Goal: Check status: Check status

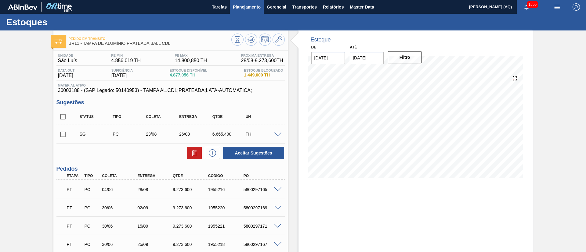
click at [244, 10] on span "Planejamento" at bounding box center [247, 6] width 28 height 7
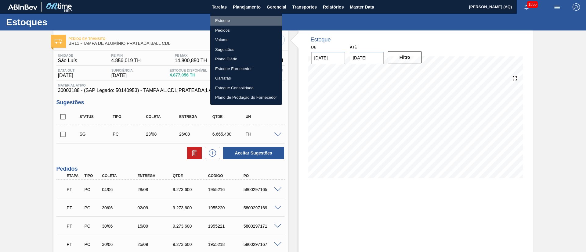
click at [239, 20] on li "Estoque" at bounding box center [246, 21] width 72 height 10
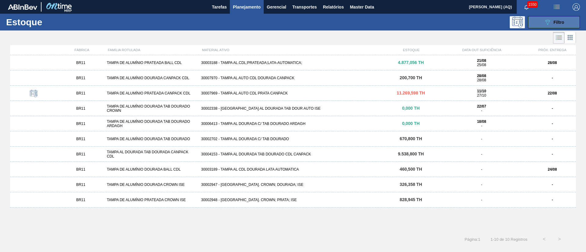
click at [548, 23] on icon at bounding box center [547, 22] width 5 height 5
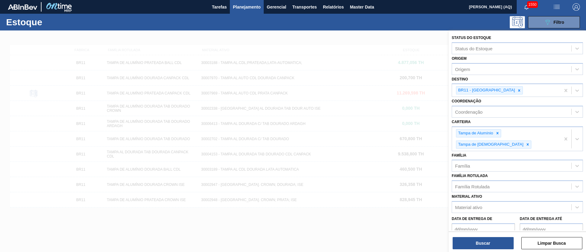
click at [147, 180] on div at bounding box center [293, 157] width 586 height 252
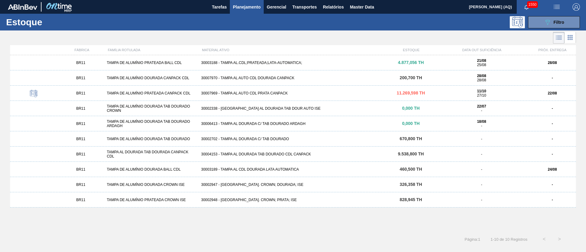
click at [562, 15] on div "Estoque 089F7B8B-B2A5-4AFE-B5C0-19BA573D28AC Filtro" at bounding box center [293, 22] width 586 height 17
click at [562, 19] on div "089F7B8B-B2A5-4AFE-B5C0-19BA573D28AC Filtro" at bounding box center [554, 22] width 20 height 7
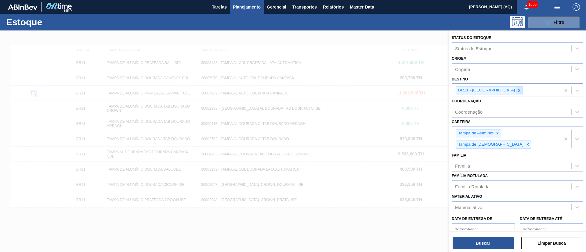
click at [517, 89] on icon at bounding box center [519, 90] width 4 height 4
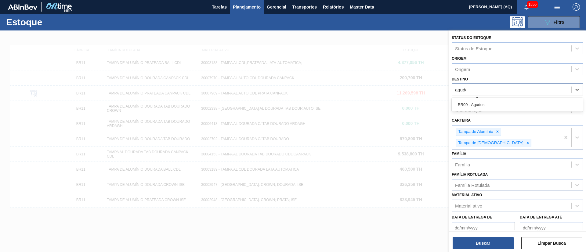
type input "agudos"
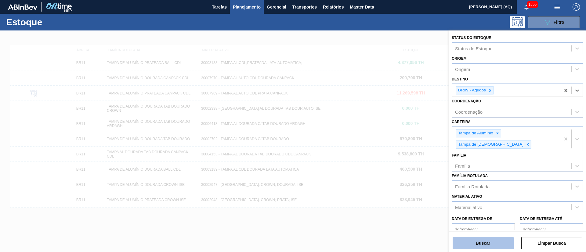
click at [507, 245] on button "Buscar" at bounding box center [482, 243] width 61 height 12
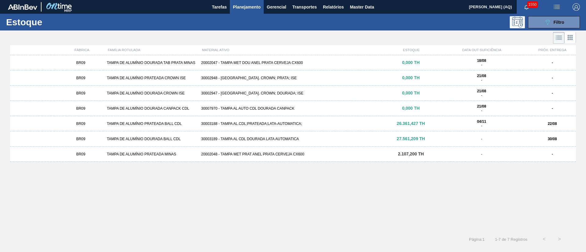
click at [288, 124] on div "30003188 - TAMPA AL.CDL;PRATEADA;LATA-AUTOMATICA;" at bounding box center [293, 124] width 189 height 4
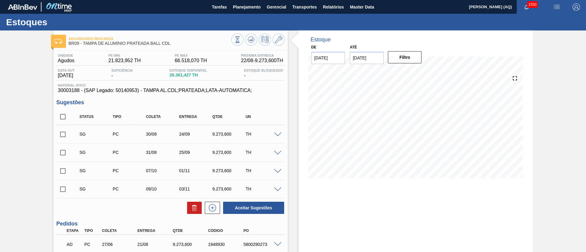
click at [368, 58] on input "[DATE]" at bounding box center [367, 58] width 34 height 12
click at [414, 73] on div "setembro 2025" at bounding box center [386, 72] width 73 height 5
click at [416, 74] on button "Next Month" at bounding box center [418, 72] width 4 height 4
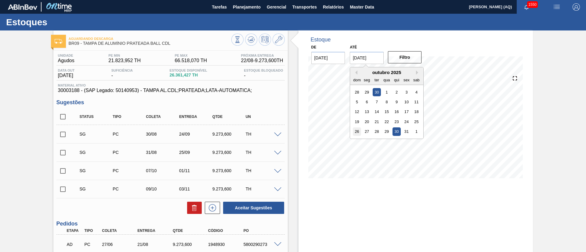
click at [356, 131] on div "26" at bounding box center [357, 132] width 8 height 8
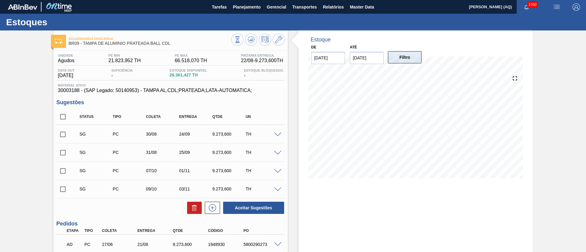
click at [396, 60] on button "Filtro" at bounding box center [405, 57] width 34 height 12
click at [379, 63] on input "[DATE]" at bounding box center [367, 58] width 34 height 12
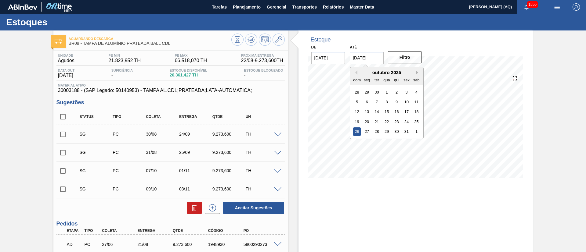
click at [417, 74] on button "Next Month" at bounding box center [418, 72] width 4 height 4
click at [358, 142] on div "30" at bounding box center [357, 142] width 8 height 8
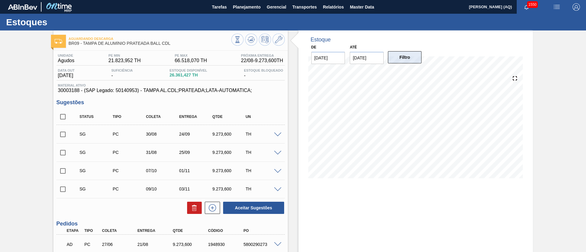
click at [401, 60] on button "Filtro" at bounding box center [405, 57] width 34 height 12
click at [373, 62] on input "[DATE]" at bounding box center [367, 58] width 34 height 12
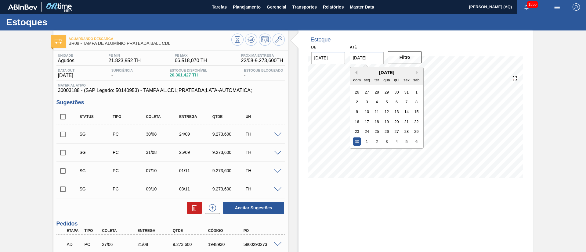
click at [354, 72] on button "Previous Month" at bounding box center [355, 72] width 4 height 4
click at [376, 131] on div "30" at bounding box center [377, 132] width 8 height 8
type input "[DATE]"
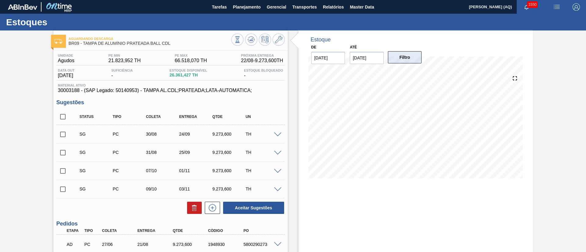
click at [401, 56] on button "Filtro" at bounding box center [405, 57] width 34 height 12
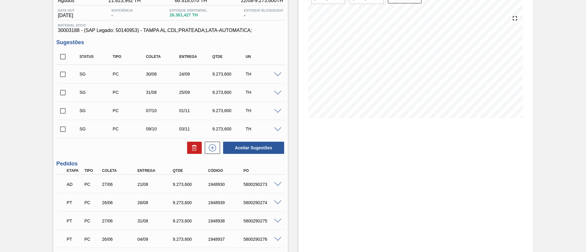
scroll to position [92, 0]
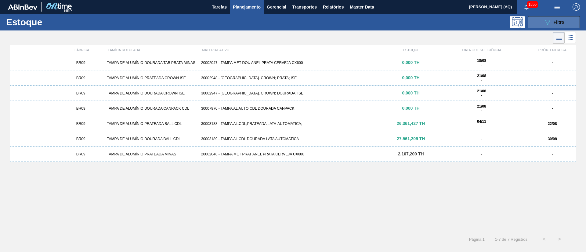
click at [546, 24] on icon "089F7B8B-B2A5-4AFE-B5C0-19BA573D28AC" at bounding box center [547, 22] width 7 height 7
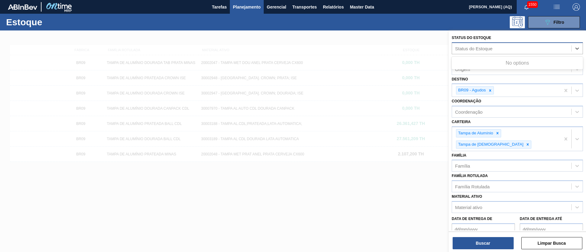
click at [497, 52] on div "Status do Estoque" at bounding box center [511, 48] width 119 height 9
click at [248, 8] on span "Planejamento" at bounding box center [247, 6] width 28 height 7
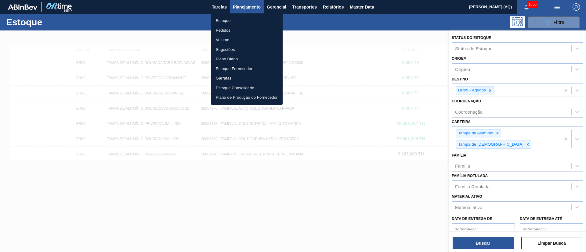
click at [229, 29] on li "Pedidos" at bounding box center [247, 31] width 72 height 10
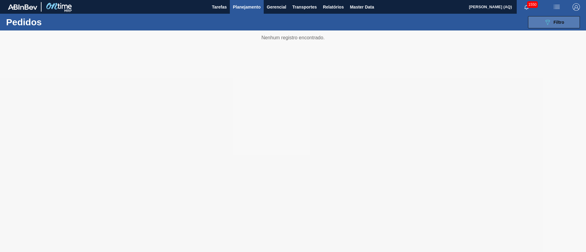
click at [536, 24] on button "089F7B8B-B2A5-4AFE-B5C0-19BA573D28AC Filtro" at bounding box center [554, 22] width 52 height 12
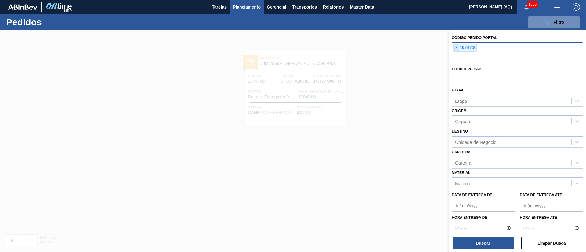
click at [455, 49] on span "×" at bounding box center [456, 47] width 6 height 7
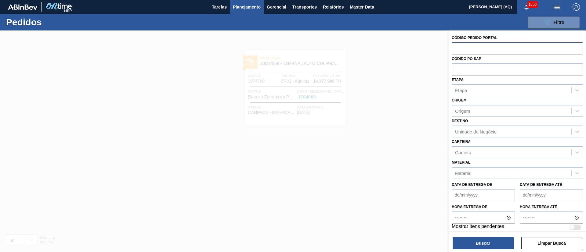
paste input "1996149"
type input "1996149"
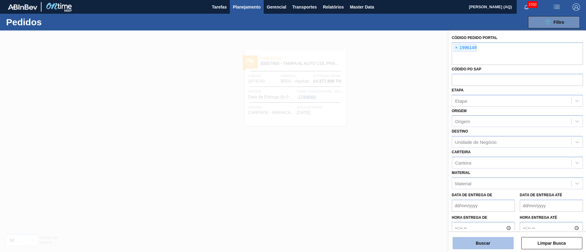
click at [477, 241] on button "Buscar" at bounding box center [482, 243] width 61 height 12
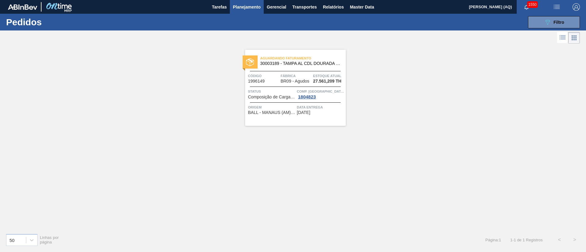
click at [293, 78] on span "Fábrica" at bounding box center [295, 76] width 31 height 6
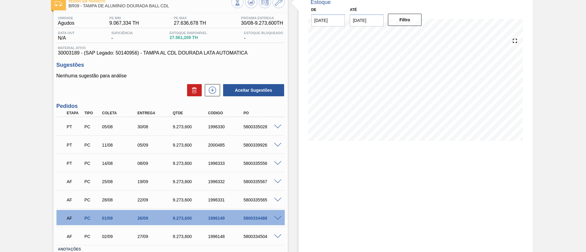
scroll to position [81, 0]
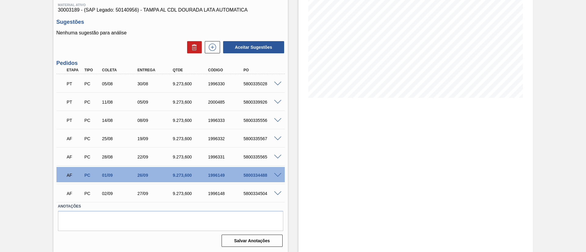
click at [276, 173] on span at bounding box center [277, 175] width 7 height 5
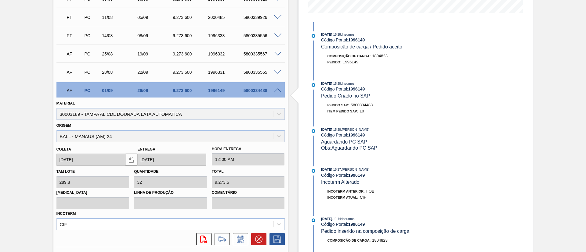
scroll to position [172, 0]
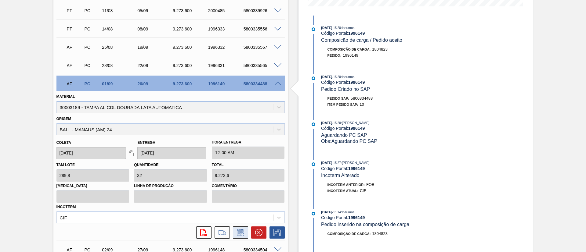
click at [237, 231] on icon at bounding box center [241, 232] width 10 height 7
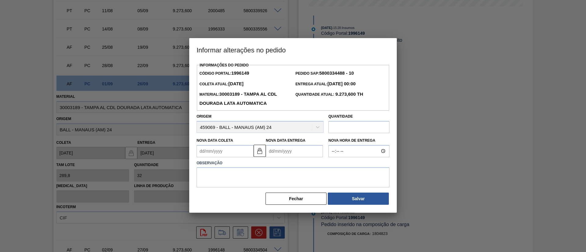
click at [242, 154] on Coleta1996149 "Nova Data Coleta" at bounding box center [224, 151] width 57 height 12
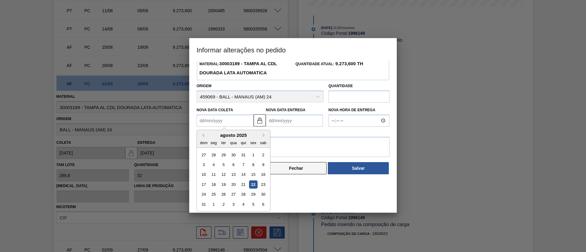
click at [299, 169] on div "Informações do Pedido Código Portal: 1996149 Pedido SAP: 5800334488 - 10 Coleta…" at bounding box center [292, 103] width 193 height 145
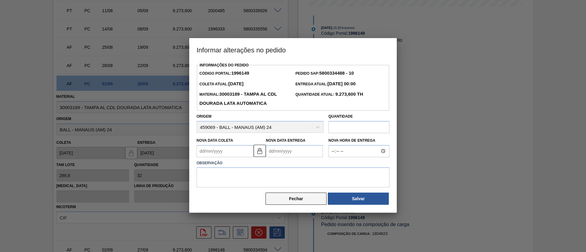
click at [289, 197] on button "Fechar" at bounding box center [295, 199] width 61 height 12
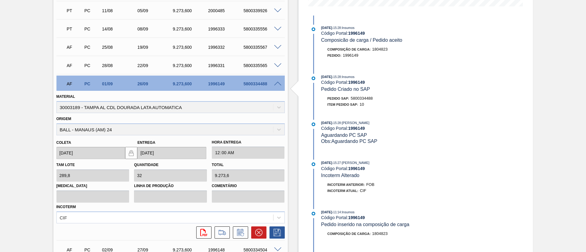
click at [34, 87] on div "Pedido em Trânsito BR09 - TAMPA DE ALUMÍNIO DOURADA BALL CDL Unidade Agudos PE …" at bounding box center [293, 83] width 586 height 450
click at [276, 82] on span at bounding box center [277, 84] width 7 height 5
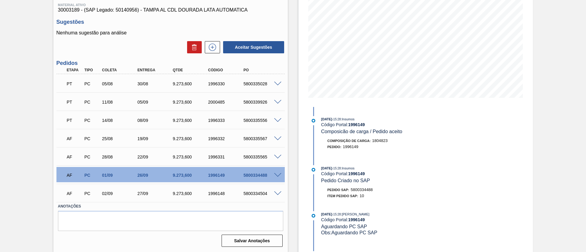
click at [41, 159] on div "Pedido em Trânsito BR09 - TAMPA DE ALUMÍNIO DOURADA BALL CDL Unidade Agudos PE …" at bounding box center [293, 101] width 586 height 302
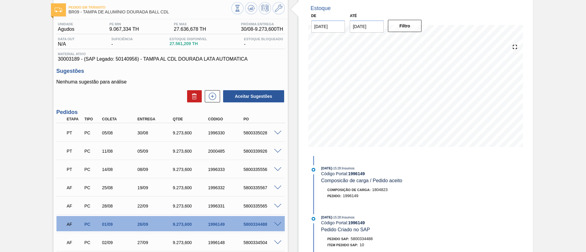
scroll to position [0, 0]
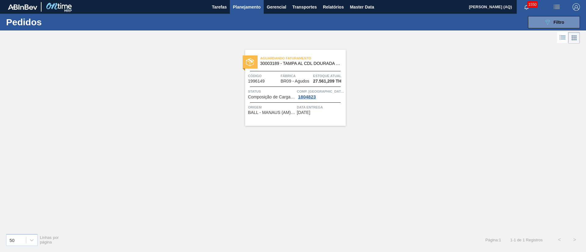
click at [250, 6] on span "Planejamento" at bounding box center [247, 6] width 28 height 7
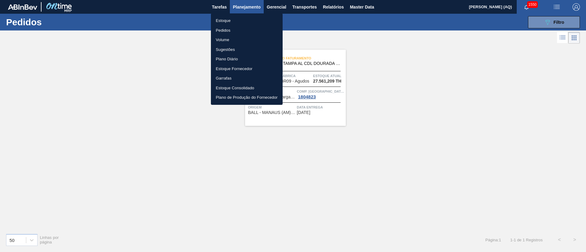
click at [225, 29] on li "Pedidos" at bounding box center [247, 31] width 72 height 10
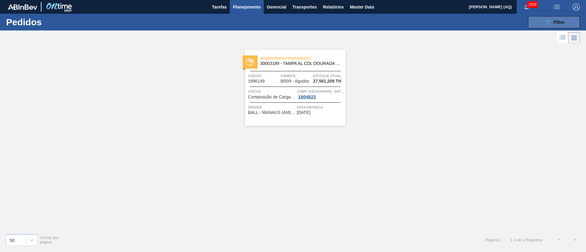
click at [542, 20] on button "089F7B8B-B2A5-4AFE-B5C0-19BA573D28AC Filtro" at bounding box center [554, 22] width 52 height 12
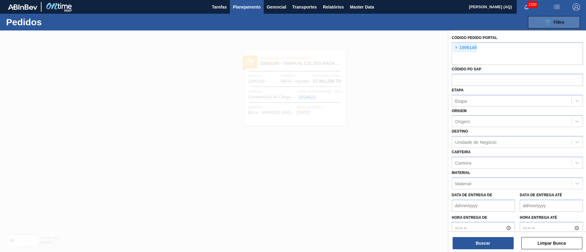
click at [550, 20] on icon "089F7B8B-B2A5-4AFE-B5C0-19BA573D28AC" at bounding box center [547, 22] width 7 height 7
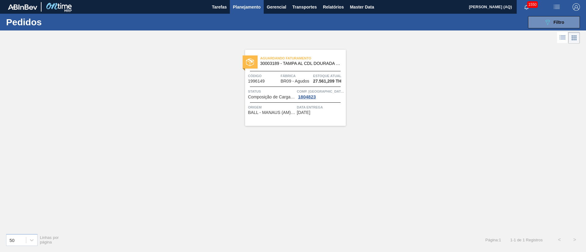
click at [573, 37] on icon at bounding box center [573, 37] width 7 height 7
click at [564, 35] on icon at bounding box center [562, 37] width 7 height 7
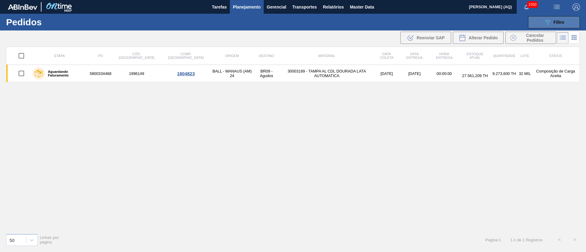
click at [544, 23] on icon "089F7B8B-B2A5-4AFE-B5C0-19BA573D28AC" at bounding box center [547, 22] width 7 height 7
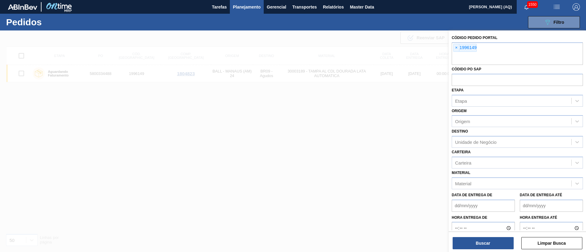
drag, startPoint x: 457, startPoint y: 45, endPoint x: 453, endPoint y: 36, distance: 9.8
click at [456, 44] on div "× 1996149" at bounding box center [464, 48] width 23 height 8
click at [455, 47] on span "×" at bounding box center [456, 47] width 6 height 7
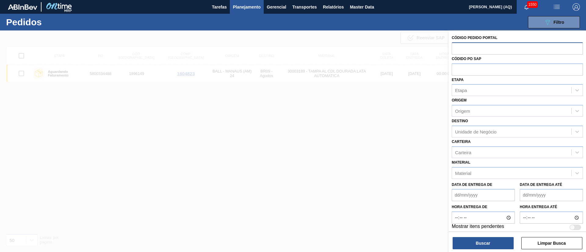
paste input "text"
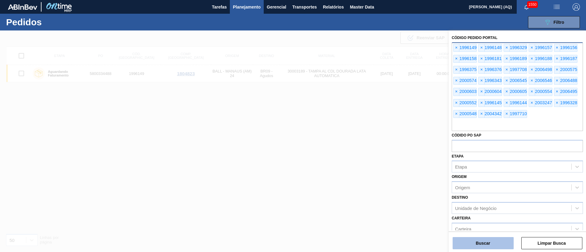
click at [487, 242] on button "Buscar" at bounding box center [482, 243] width 61 height 12
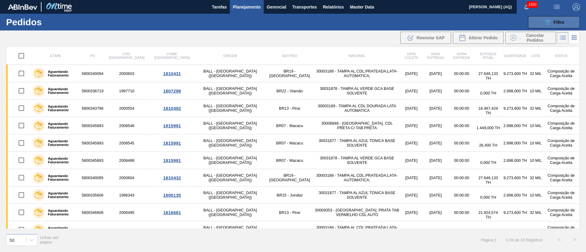
click at [542, 21] on button "089F7B8B-B2A5-4AFE-B5C0-19BA573D28AC Filtro" at bounding box center [554, 22] width 52 height 12
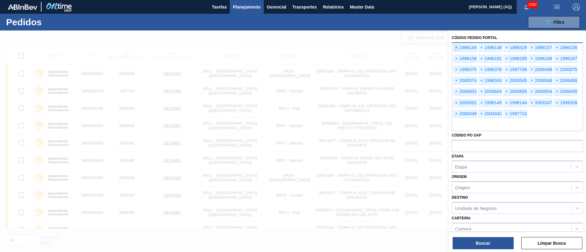
click at [456, 48] on span "×" at bounding box center [456, 47] width 6 height 7
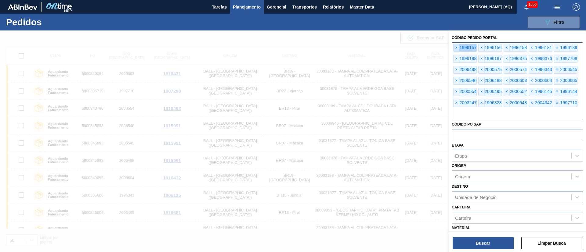
click at [456, 48] on span "×" at bounding box center [456, 47] width 6 height 7
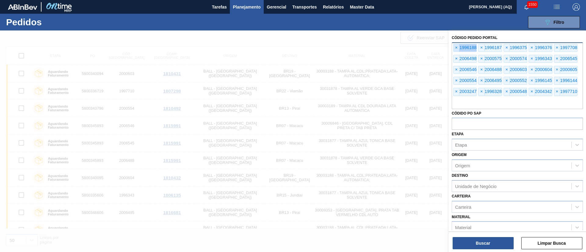
click at [456, 48] on span "×" at bounding box center [456, 47] width 6 height 7
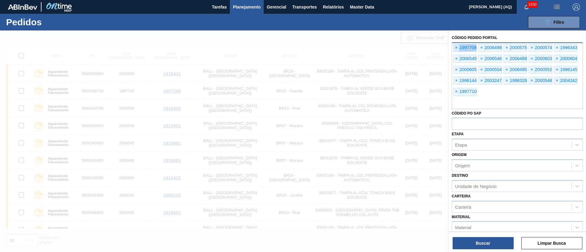
click at [456, 48] on span "×" at bounding box center [456, 47] width 6 height 7
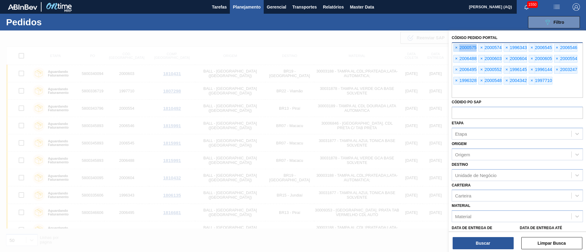
click at [456, 48] on span "×" at bounding box center [456, 47] width 6 height 7
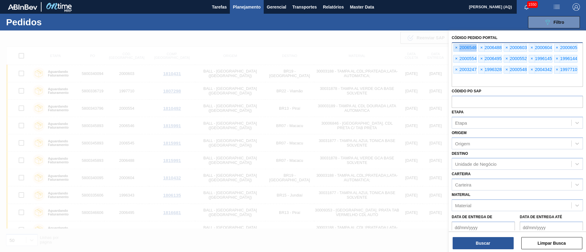
click at [456, 48] on span "×" at bounding box center [456, 47] width 6 height 7
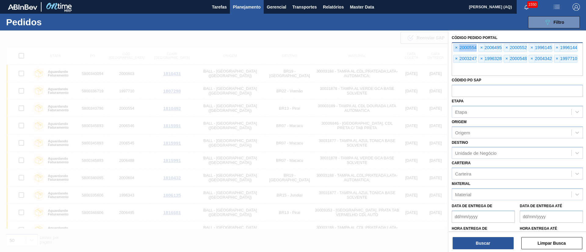
click at [456, 48] on span "×" at bounding box center [456, 47] width 6 height 7
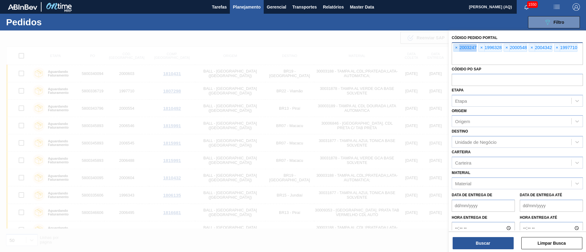
click at [456, 48] on span "×" at bounding box center [456, 47] width 6 height 7
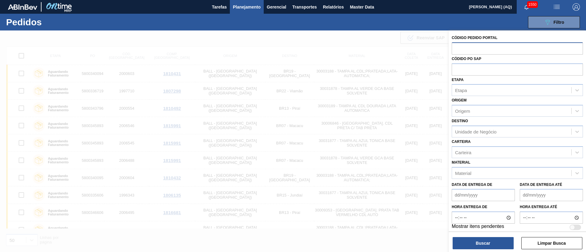
click at [456, 48] on input "text" at bounding box center [517, 48] width 131 height 12
paste input "text"
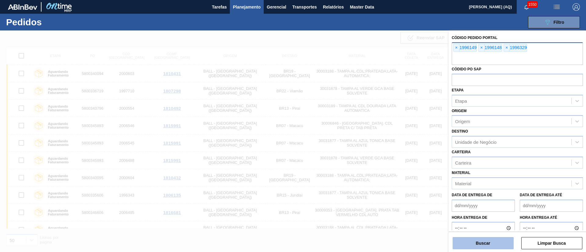
click at [493, 249] on button "Buscar" at bounding box center [482, 243] width 61 height 12
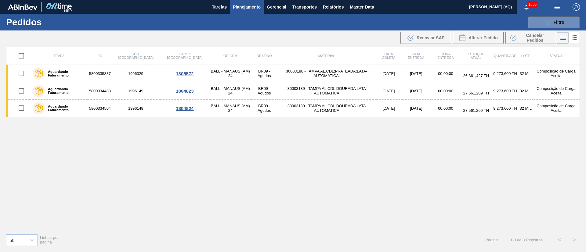
click at [334, 184] on div "Etapa PO Cód. Pedido Comp. Carga Origem Destino Material Data coleta Data entre…" at bounding box center [293, 138] width 574 height 182
click at [248, 9] on span "Planejamento" at bounding box center [247, 6] width 28 height 7
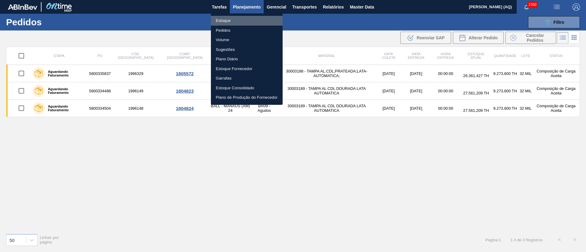
click at [226, 20] on li "Estoque" at bounding box center [247, 21] width 72 height 10
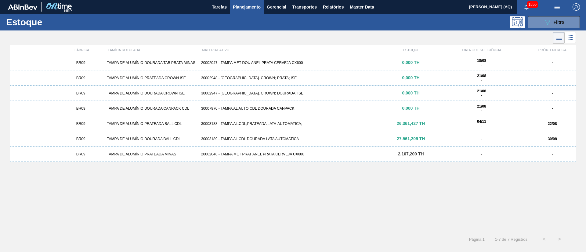
drag, startPoint x: 125, startPoint y: 185, endPoint x: 128, endPoint y: 186, distance: 3.7
click at [125, 186] on div "BR09 TAMPA DE ALUMÍNIO DOURADA TAB PRATA MINAS 20002047 - TAMPA MET DOU ANEL PR…" at bounding box center [293, 141] width 566 height 173
click at [324, 172] on div "BR09 TAMPA DE ALUMÍNIO DOURADA TAB PRATA MINAS 20002047 - TAMPA MET DOU ANEL PR…" at bounding box center [293, 141] width 566 height 173
click at [549, 26] on button "089F7B8B-B2A5-4AFE-B5C0-19BA573D28AC Filtro" at bounding box center [554, 22] width 52 height 12
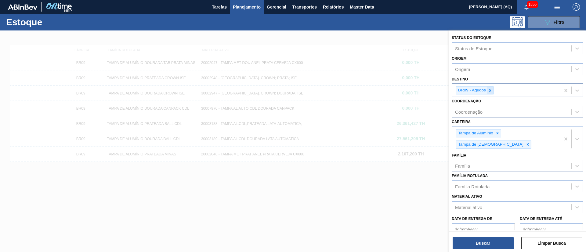
click at [490, 92] on icon at bounding box center [490, 90] width 4 height 4
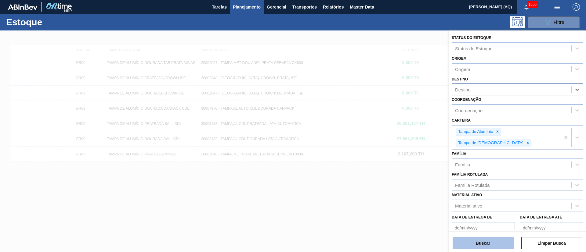
click at [488, 241] on button "Buscar" at bounding box center [482, 243] width 61 height 12
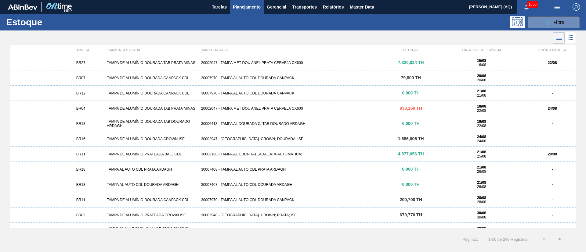
click at [275, 156] on div "30003188 - TAMPA AL.CDL;PRATEADA;LATA-AUTOMATICA;" at bounding box center [293, 154] width 189 height 4
